Goal: Task Accomplishment & Management: Use online tool/utility

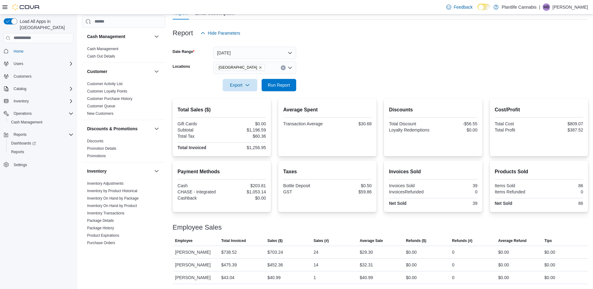
scroll to position [263, 0]
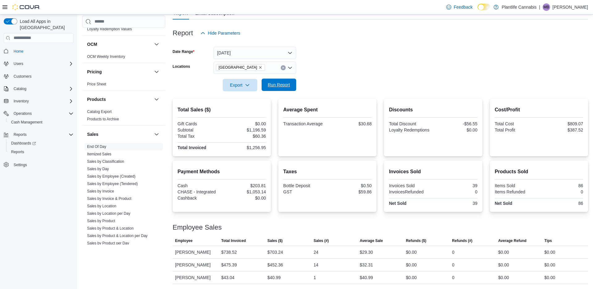
click at [282, 87] on span "Run Report" at bounding box center [279, 85] width 22 height 6
click at [282, 85] on span "Run Report" at bounding box center [279, 85] width 22 height 6
click at [278, 84] on span "Run Report" at bounding box center [279, 85] width 22 height 6
click at [288, 86] on span "Run Report" at bounding box center [279, 85] width 22 height 6
click at [286, 84] on span "Run Report" at bounding box center [279, 85] width 22 height 6
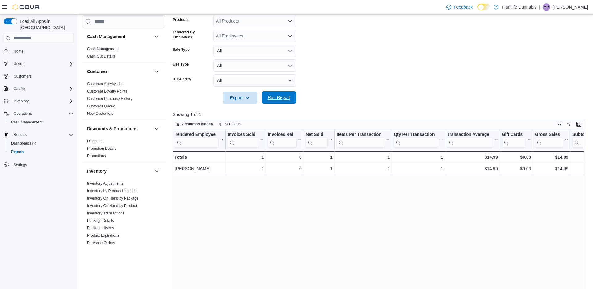
scroll to position [309, 0]
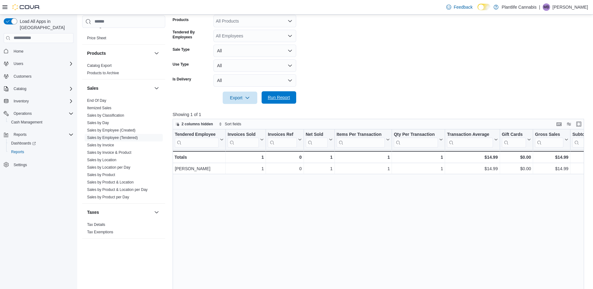
click at [281, 99] on span "Run Report" at bounding box center [279, 97] width 22 height 6
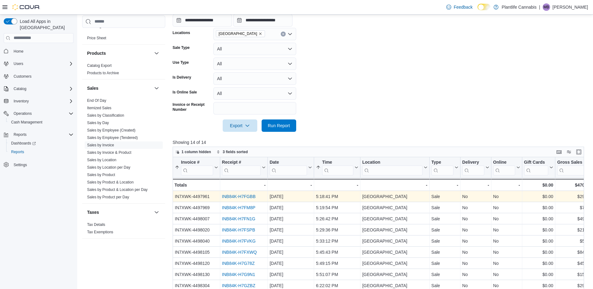
scroll to position [150, 0]
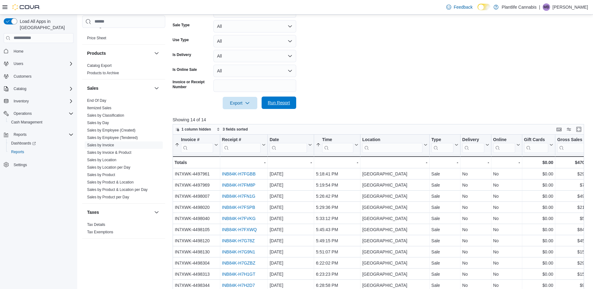
click at [284, 101] on span "Run Report" at bounding box center [279, 102] width 22 height 6
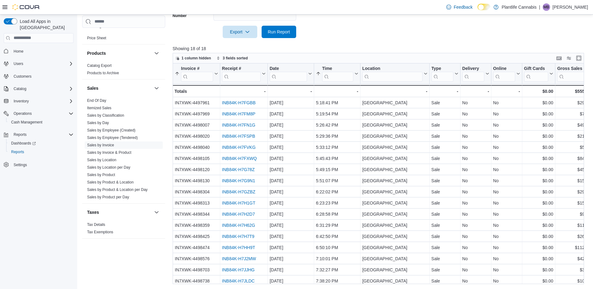
scroll to position [14, 0]
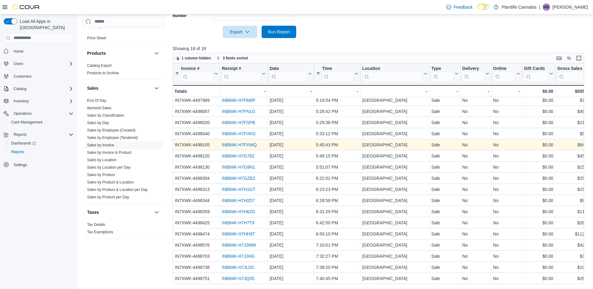
click at [234, 144] on link "INB84K-H7FXWQ" at bounding box center [239, 144] width 35 height 5
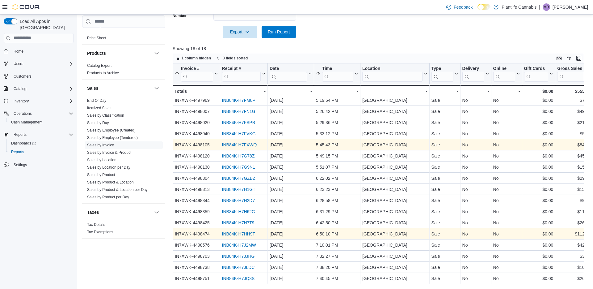
click at [247, 234] on link "INB84K-H7HH9T" at bounding box center [238, 233] width 33 height 5
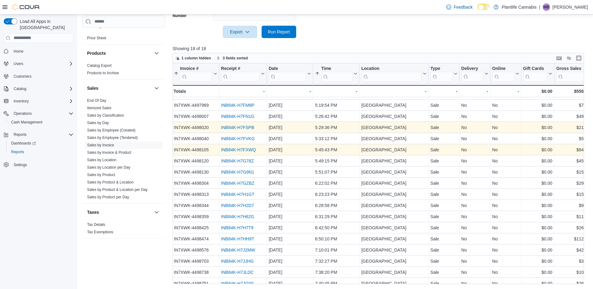
scroll to position [14, 1]
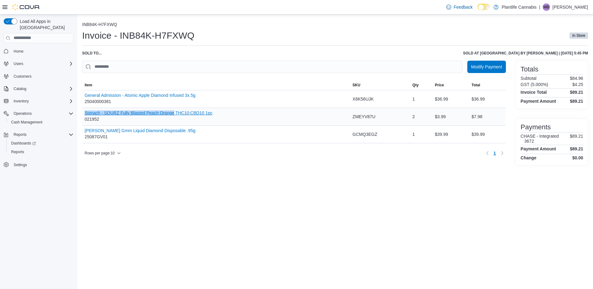
drag, startPoint x: 83, startPoint y: 114, endPoint x: 177, endPoint y: 115, distance: 93.6
click at [177, 115] on div "Spinach - SOURZ Fully Blasted Peach Orange THC10:CBD10 1pc 021952" at bounding box center [216, 116] width 268 height 17
copy button "Spinach - SOURZ Fully Blasted Peach Orange"
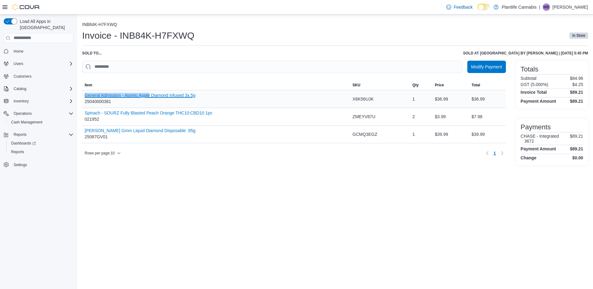
drag, startPoint x: 85, startPoint y: 96, endPoint x: 154, endPoint y: 96, distance: 68.9
click at [154, 96] on button "General Admission - Atomic Apple Diamond Infused 3x.5g" at bounding box center [140, 95] width 111 height 5
copy button "General Admission - Atomic Apple"
drag, startPoint x: 83, startPoint y: 133, endPoint x: 138, endPoint y: 132, distance: 55.0
click at [138, 132] on div "Papa's Herb - Bubba Gmm Liquid Diamond Disposable .95g 25087GV01" at bounding box center [216, 133] width 268 height 17
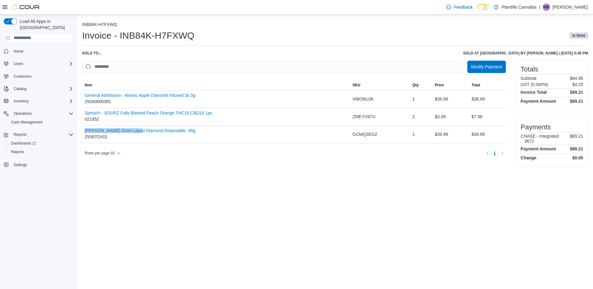
copy button "Papa's Herb - Bubba Gmm"
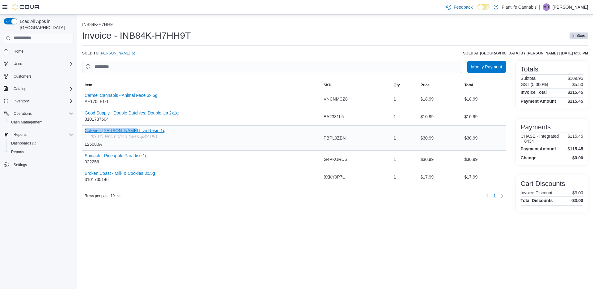
drag, startPoint x: 84, startPoint y: 133, endPoint x: 132, endPoint y: 132, distance: 47.9
click at [132, 132] on div "Coterie - Granny Smith Live Resin 1g — $3.00 Promotion (was $33.99) L25080A" at bounding box center [201, 137] width 239 height 25
copy button "Coterie - Granny Smith"
drag, startPoint x: 84, startPoint y: 157, endPoint x: 150, endPoint y: 158, distance: 66.4
click at [150, 158] on div "Spinach - Pineapple Paradise 1g 022256" at bounding box center [201, 158] width 239 height 17
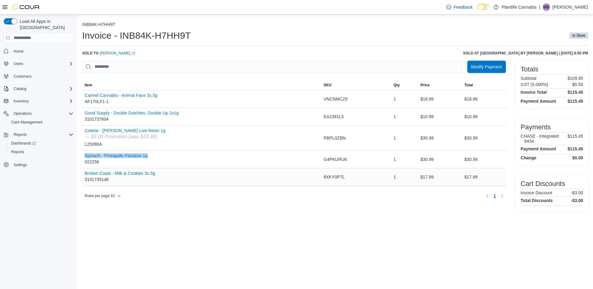
copy button "Spinach - Pineapple Paradise 1g"
drag, startPoint x: 83, startPoint y: 97, endPoint x: 161, endPoint y: 97, distance: 77.9
click at [161, 97] on div "Carmel Cannabis - Animal Face 3x.5g AF170LF1-1" at bounding box center [201, 98] width 239 height 17
copy button "Carmel Cannabis - Animal Face 3x.5g"
drag, startPoint x: 84, startPoint y: 115, endPoint x: 173, endPoint y: 115, distance: 89.0
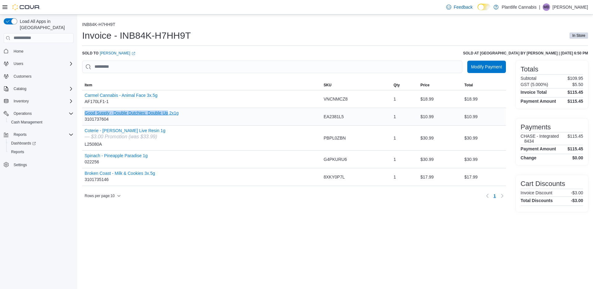
click at [173, 115] on div "Good Supply - Double Dutchies: Double Up 2x1g 3101737604" at bounding box center [201, 116] width 239 height 17
copy button "Good Supply - Double Dutchies: Double Up"
drag, startPoint x: 84, startPoint y: 175, endPoint x: 159, endPoint y: 177, distance: 75.1
click at [159, 177] on div "Broken Coast - Milk & Cookies 3x.5g 3101735146" at bounding box center [201, 176] width 239 height 17
copy button "Broken Coast - Milk & Cookies 3x.5g"
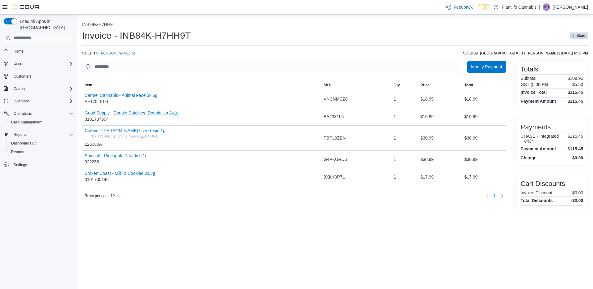
click at [577, 78] on p "$109.95" at bounding box center [576, 78] width 16 height 5
copy p "109.95"
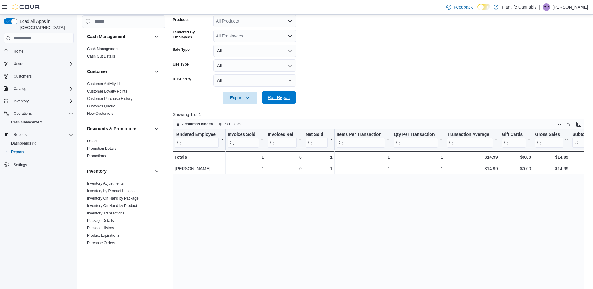
scroll to position [309, 0]
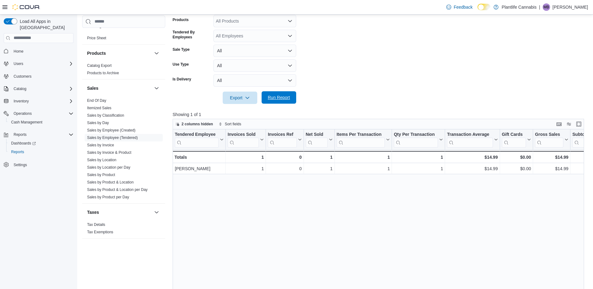
click at [281, 100] on span "Run Report" at bounding box center [279, 97] width 22 height 6
click at [286, 97] on span "Run Report" at bounding box center [279, 97] width 22 height 6
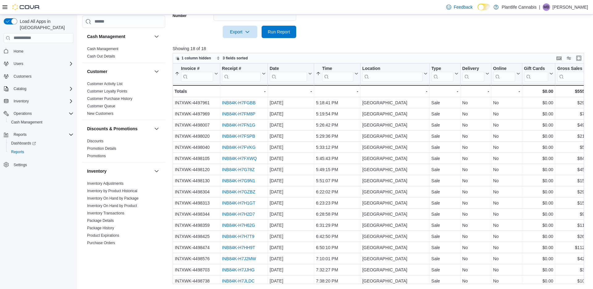
scroll to position [14, 1]
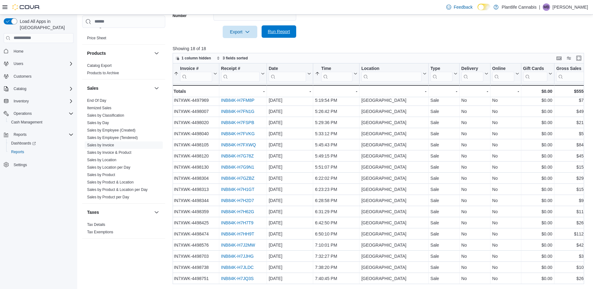
click at [285, 31] on span "Run Report" at bounding box center [279, 31] width 22 height 6
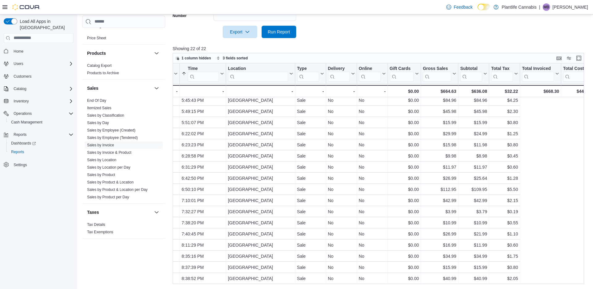
scroll to position [58, 0]
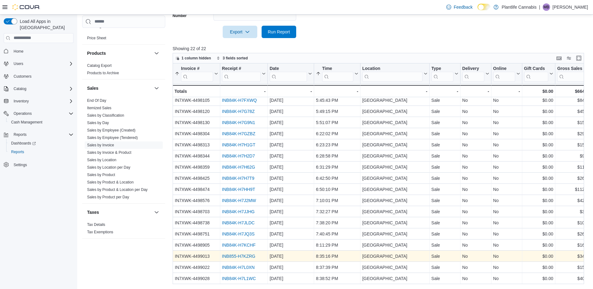
click at [240, 256] on link "INB855-H7KZRG" at bounding box center [238, 255] width 33 height 5
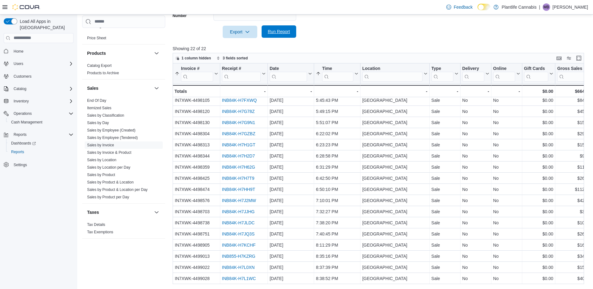
click at [283, 30] on span "Run Report" at bounding box center [279, 31] width 22 height 6
